Goal: Information Seeking & Learning: Learn about a topic

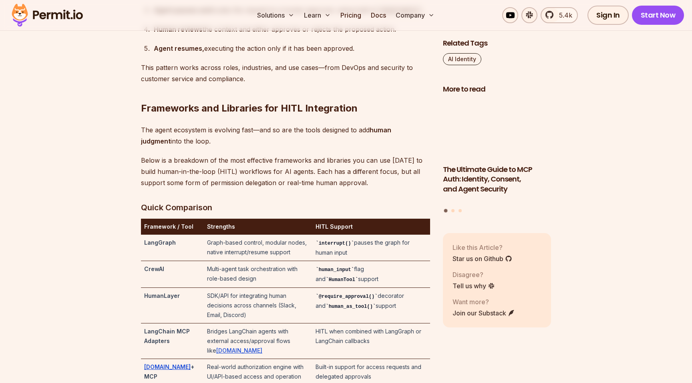
scroll to position [1562, 0]
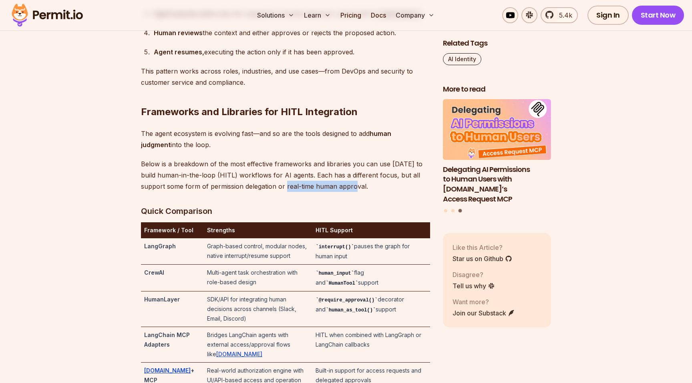
drag, startPoint x: 261, startPoint y: 208, endPoint x: 332, endPoint y: 209, distance: 70.8
click at [332, 192] on p "Below is a breakdown of the most effective frameworks and libraries you can use…" at bounding box center [285, 175] width 289 height 34
drag, startPoint x: 259, startPoint y: 209, endPoint x: 342, endPoint y: 207, distance: 82.9
click at [342, 192] on p "Below is a breakdown of the most effective frameworks and libraries you can use…" at bounding box center [285, 175] width 289 height 34
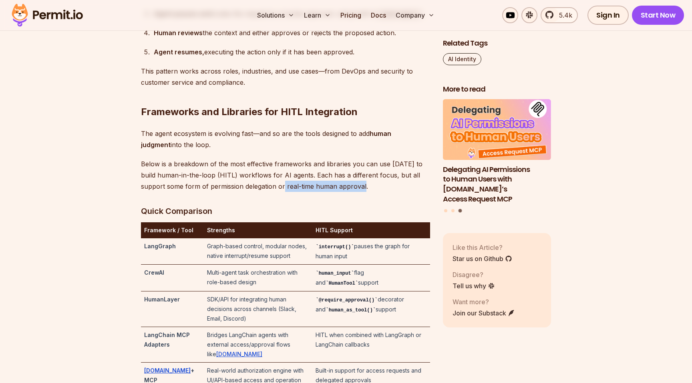
copy p "real-time human approval."
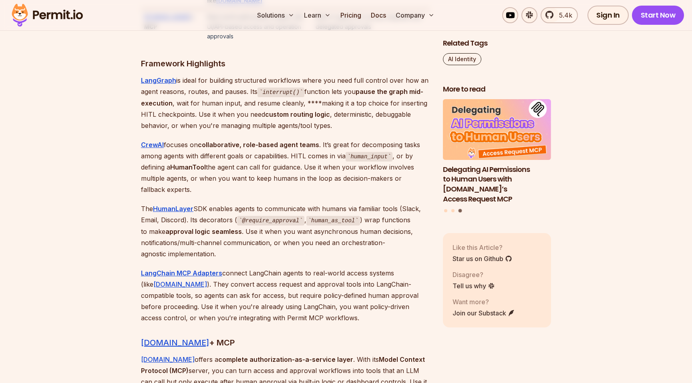
scroll to position [1921, 0]
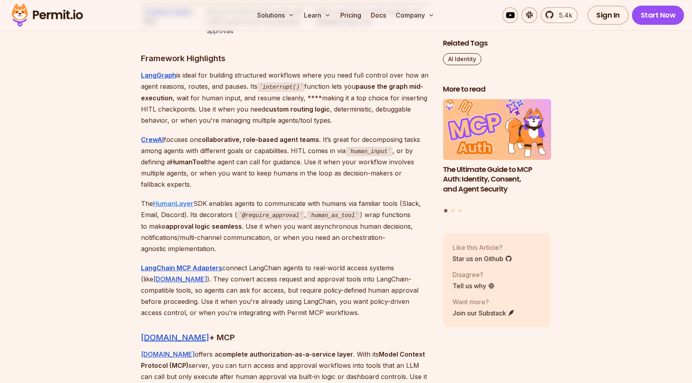
click at [173, 207] on strong "HumanLayer" at bounding box center [173, 204] width 40 height 8
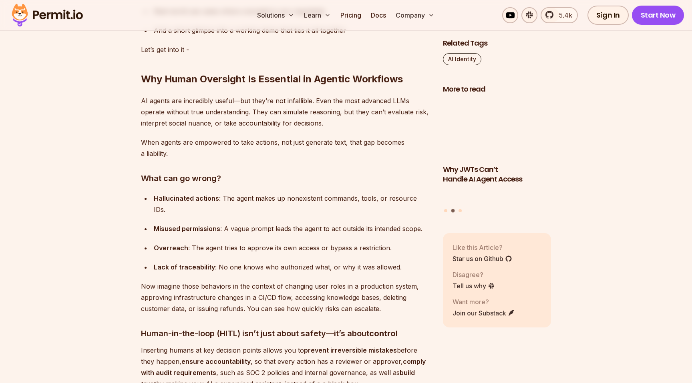
scroll to position [829, 0]
